Goal: Task Accomplishment & Management: Manage account settings

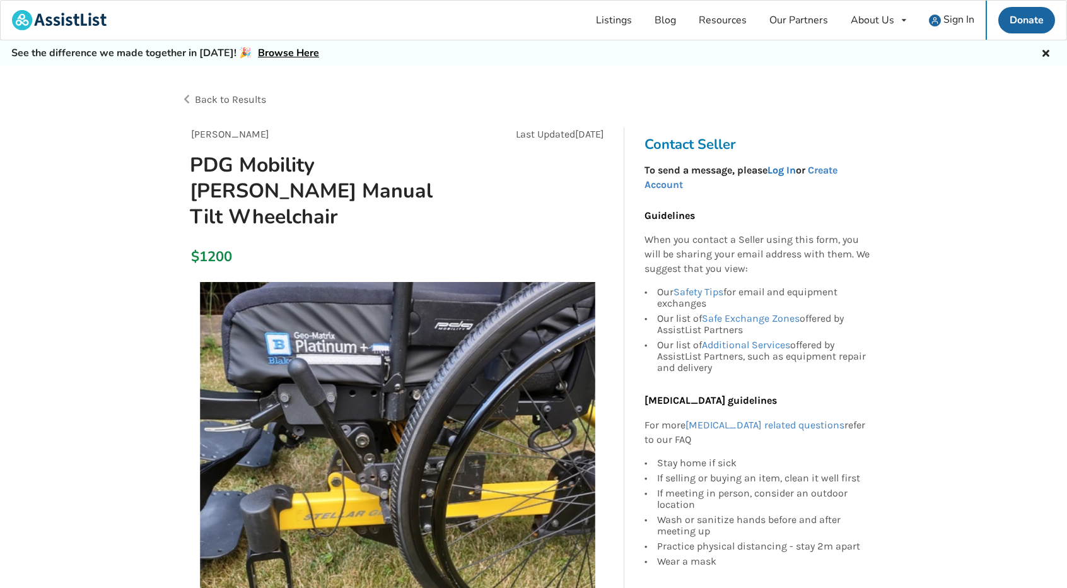
click at [786, 170] on link "Log In" at bounding box center [782, 170] width 28 height 12
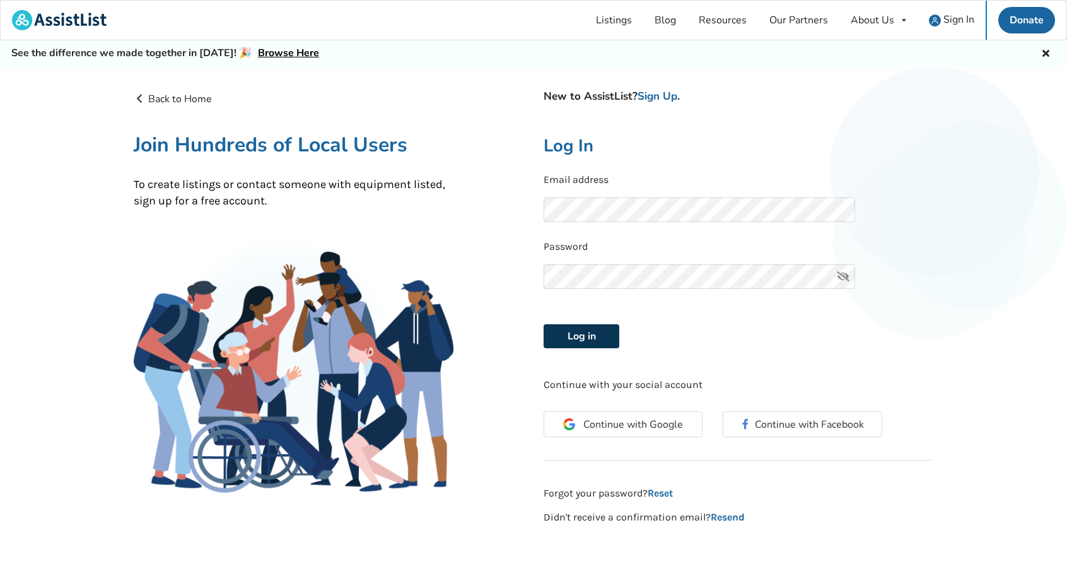
click at [576, 335] on button "Log in" at bounding box center [582, 336] width 76 height 24
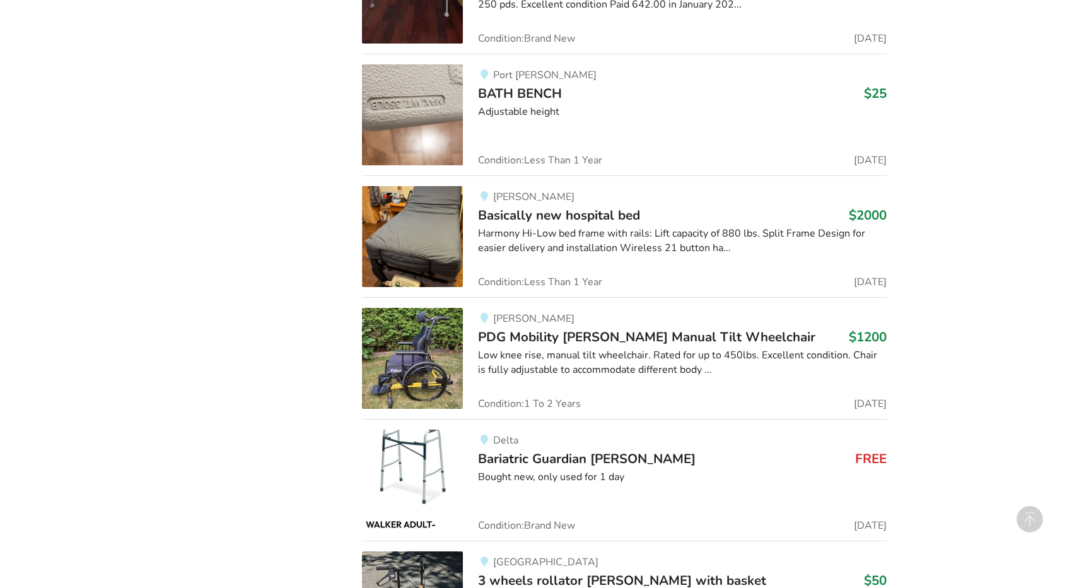
scroll to position [14383, 0]
click at [590, 327] on span "PDG Mobility [PERSON_NAME] Manual Tilt Wheelchair" at bounding box center [646, 336] width 337 height 18
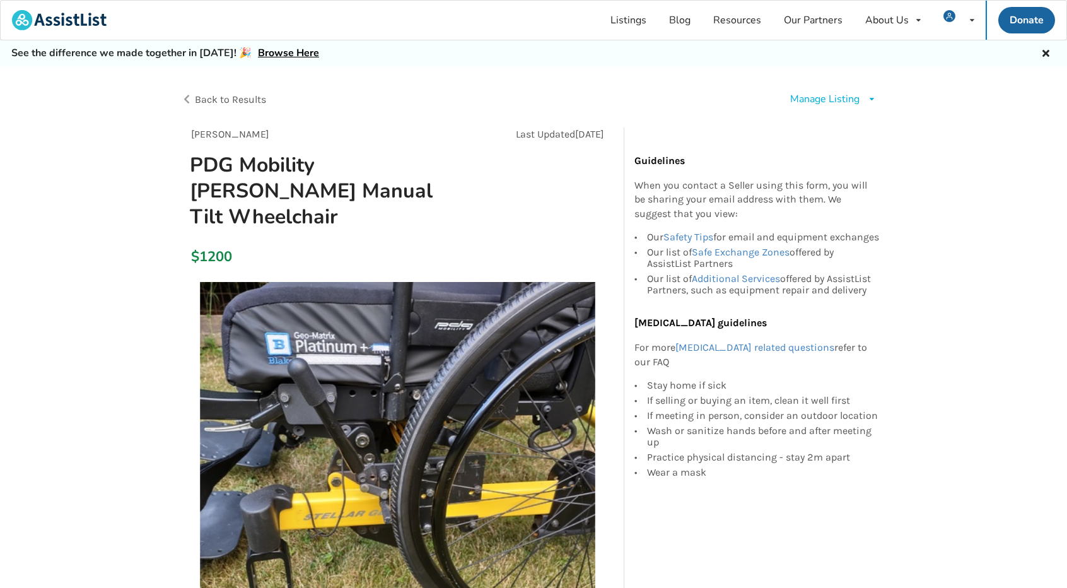
click at [836, 98] on div "Manage Listing" at bounding box center [824, 99] width 69 height 15
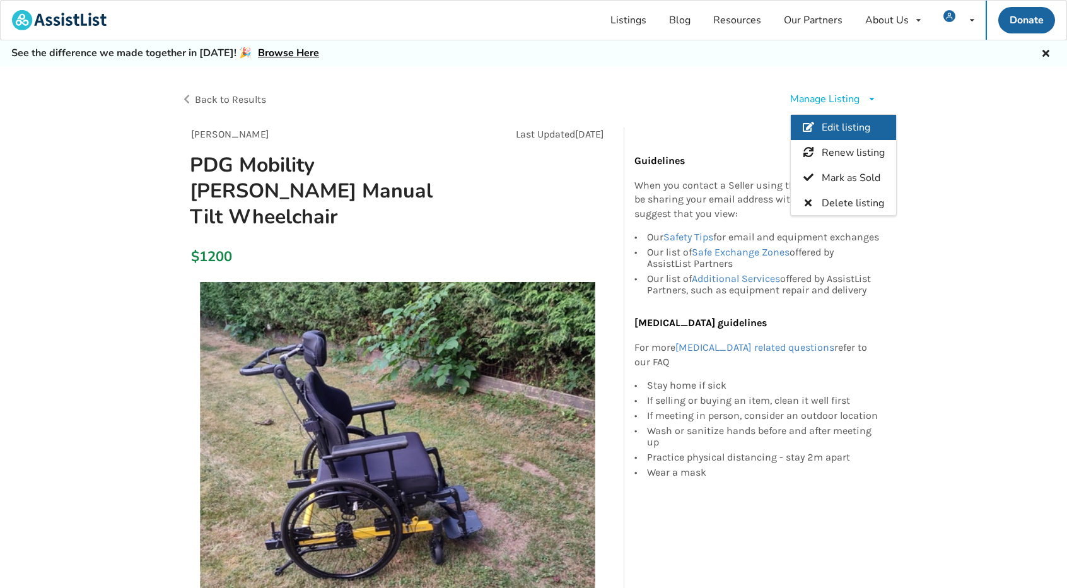
click at [841, 127] on span "Edit listing" at bounding box center [845, 127] width 49 height 14
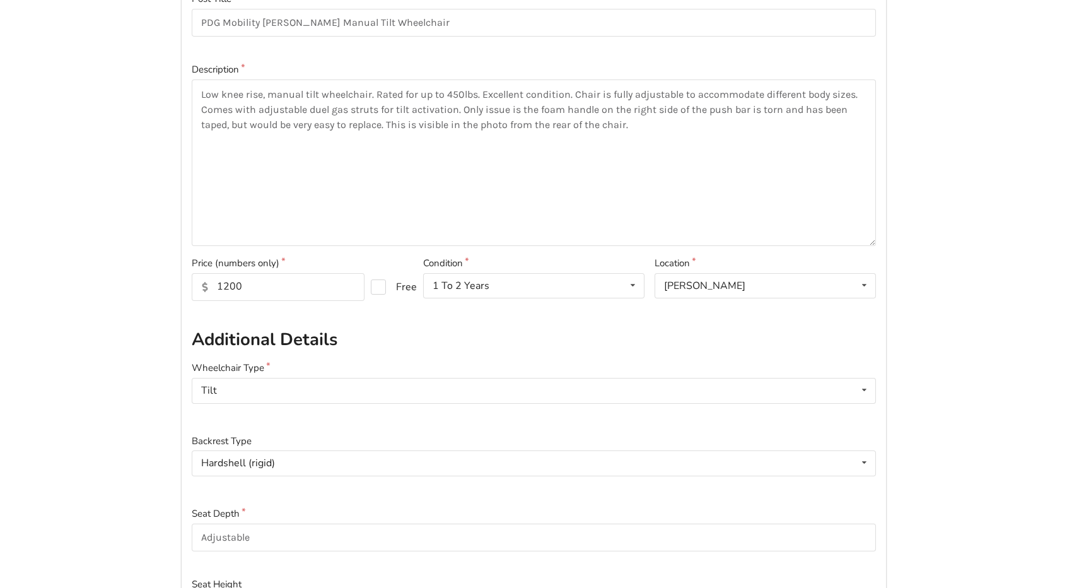
scroll to position [252, 0]
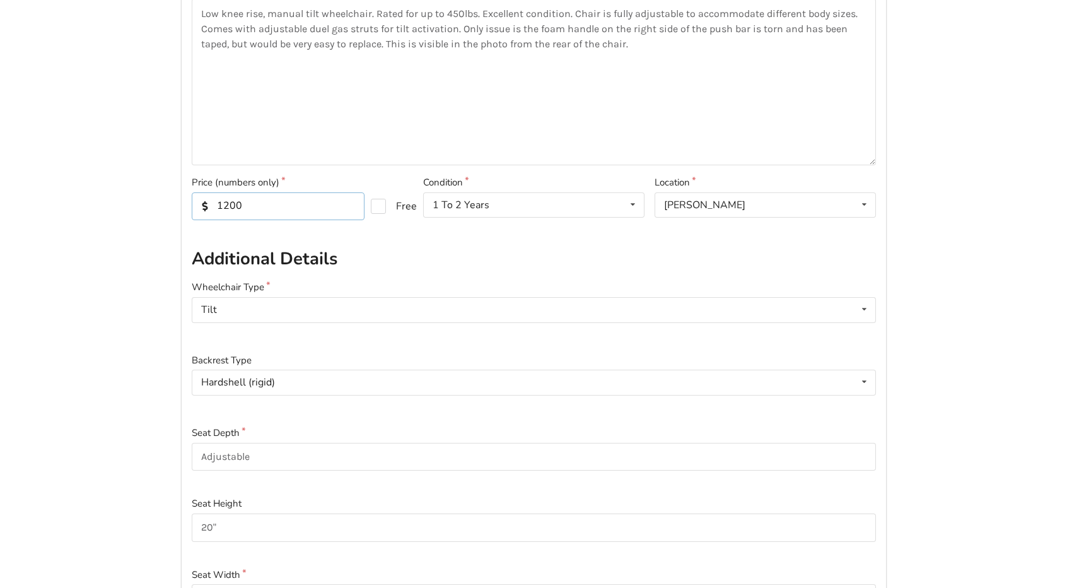
click at [242, 204] on input "1200" at bounding box center [278, 206] width 173 height 28
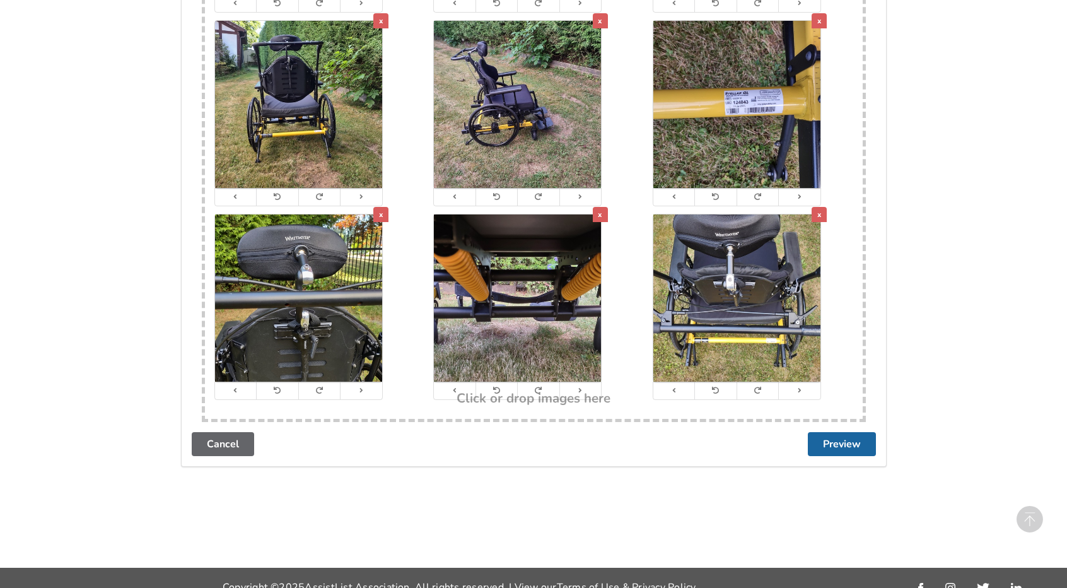
scroll to position [2619, 0]
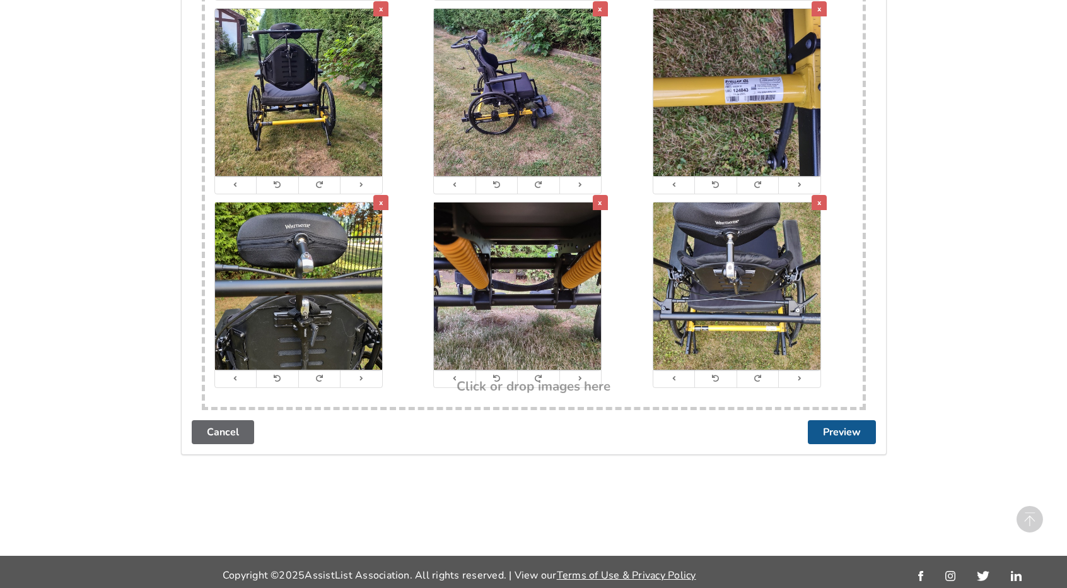
type input "1000"
click at [840, 426] on button "Preview" at bounding box center [842, 432] width 68 height 24
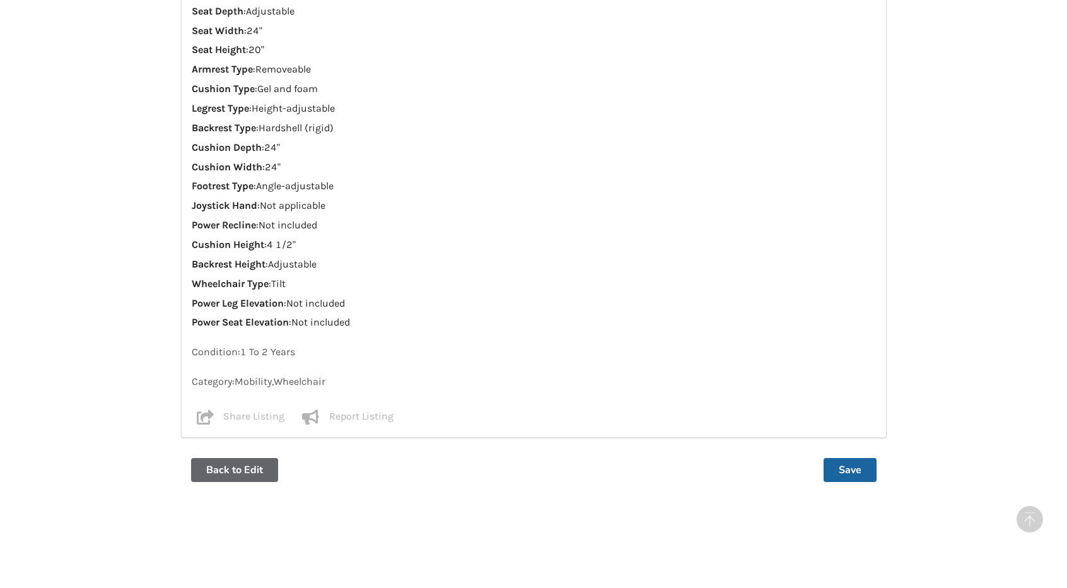
scroll to position [1284, 0]
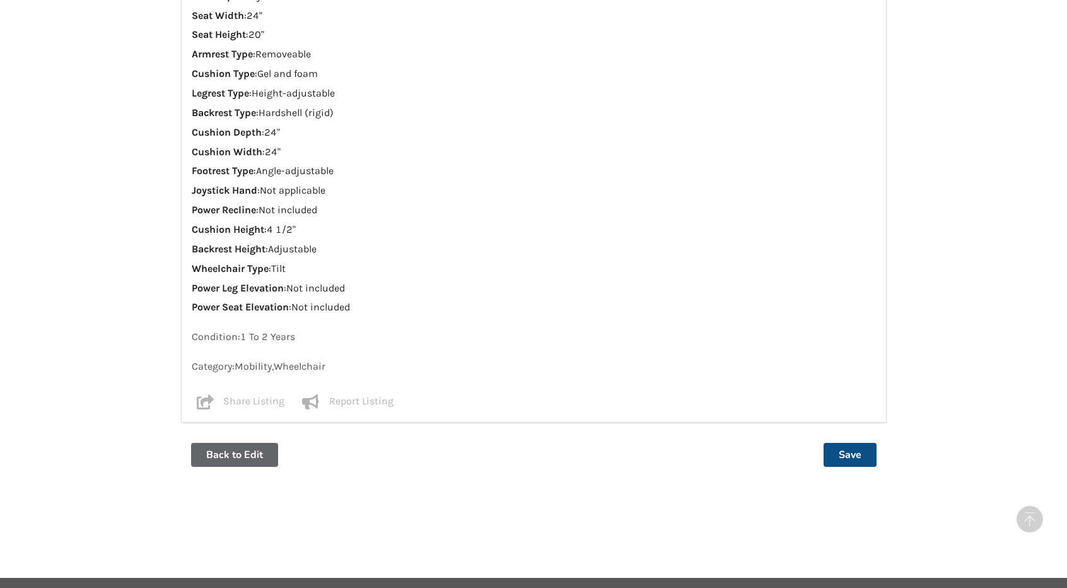
click at [846, 443] on button "Save" at bounding box center [850, 455] width 53 height 24
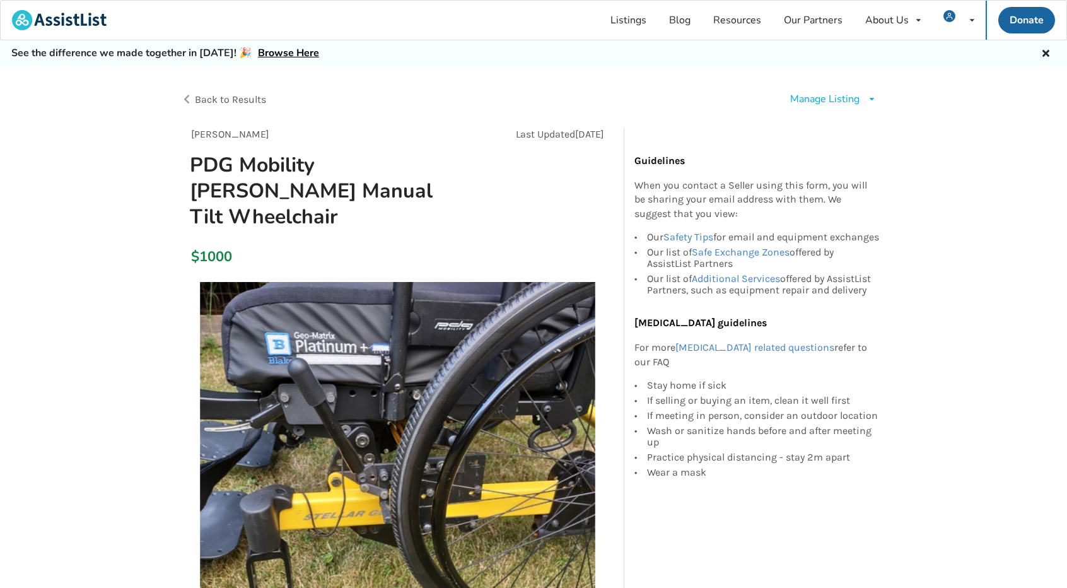
click at [227, 100] on span "Back to Results" at bounding box center [230, 99] width 71 height 12
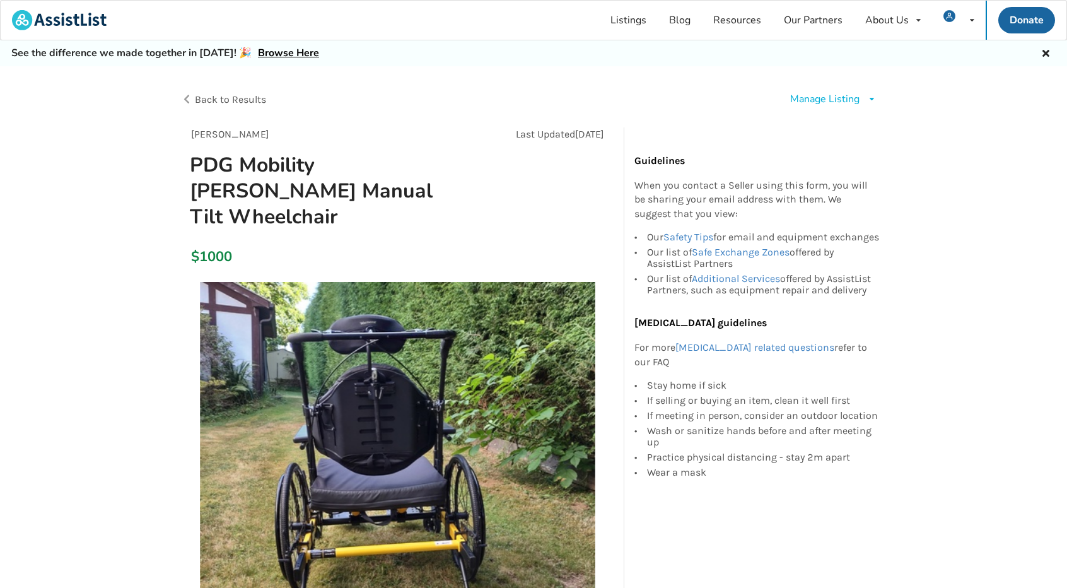
click at [199, 98] on span "Back to Results" at bounding box center [230, 99] width 71 height 12
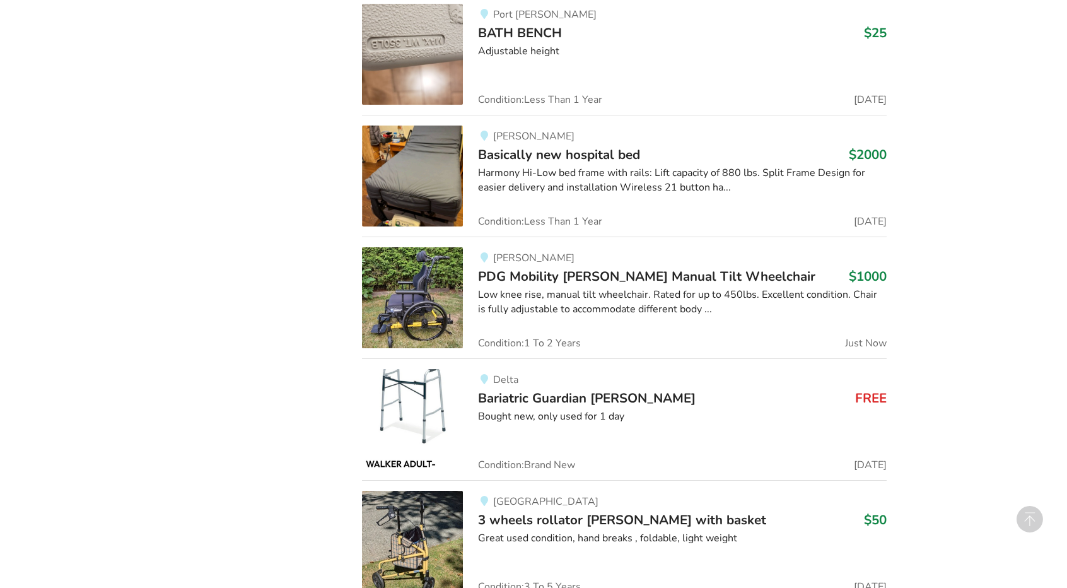
scroll to position [14443, 0]
click at [544, 287] on div "Low knee rise, manual tilt wheelchair. Rated for up to 450lbs. Excellent condit…" at bounding box center [682, 301] width 408 height 29
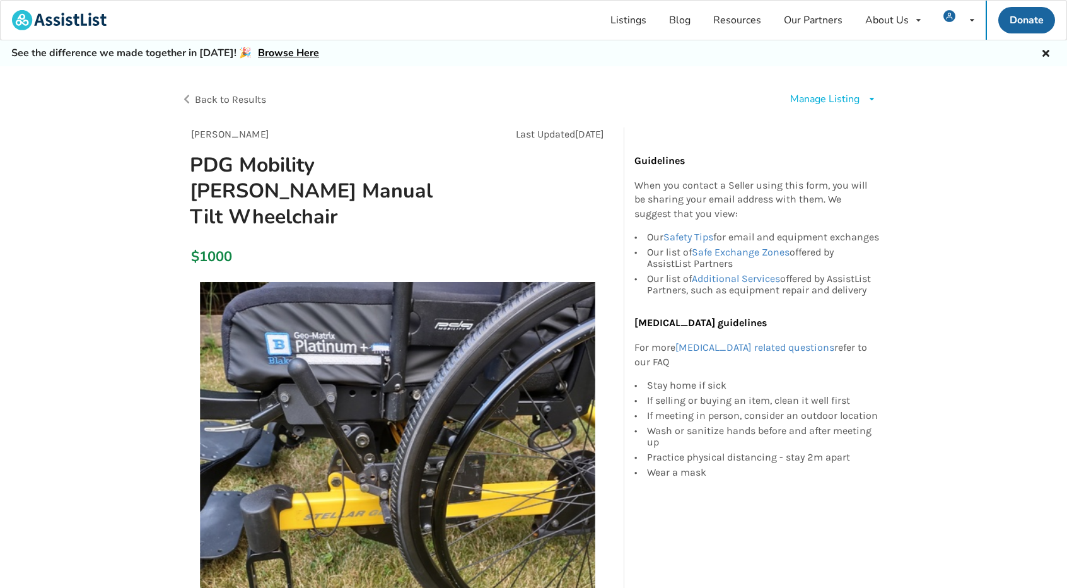
click at [817, 101] on div "Manage Listing" at bounding box center [824, 99] width 69 height 15
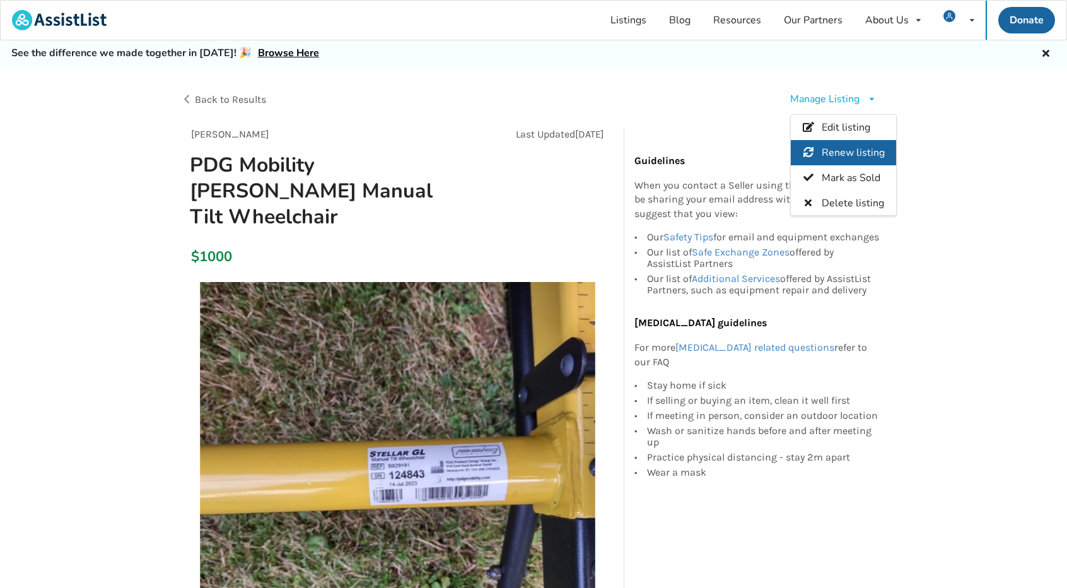
click at [844, 151] on span "Renew listing" at bounding box center [852, 153] width 63 height 14
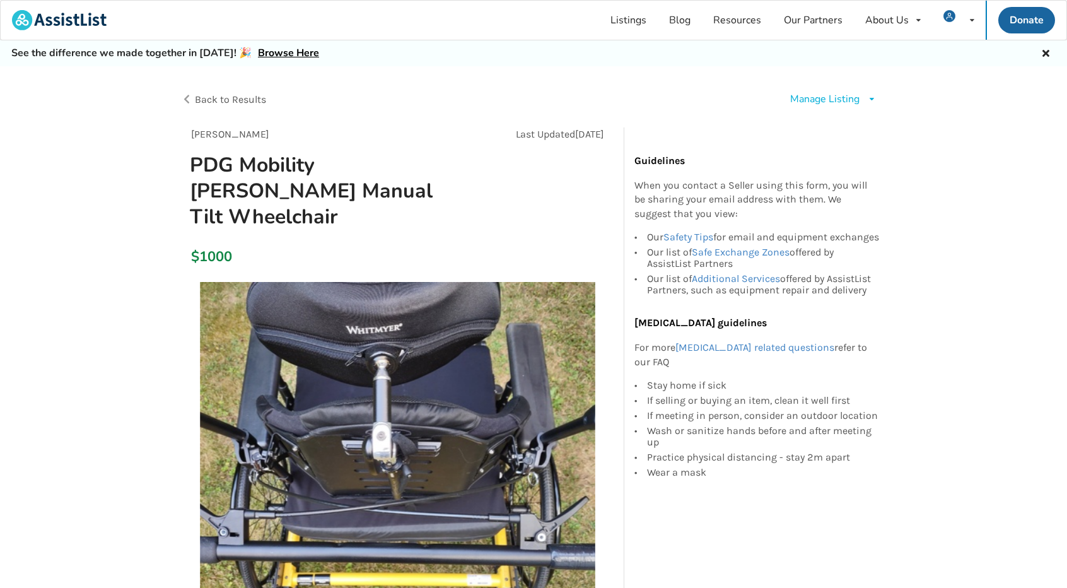
click at [226, 100] on span "Back to Results" at bounding box center [230, 99] width 71 height 12
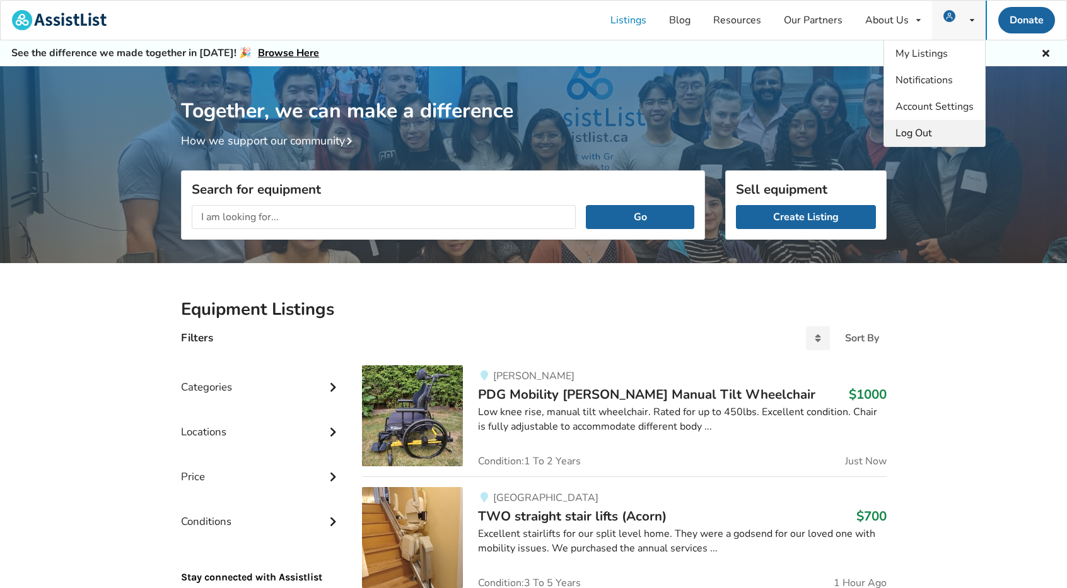
click at [913, 131] on span "Log Out" at bounding box center [914, 133] width 37 height 14
